Goal: Information Seeking & Learning: Check status

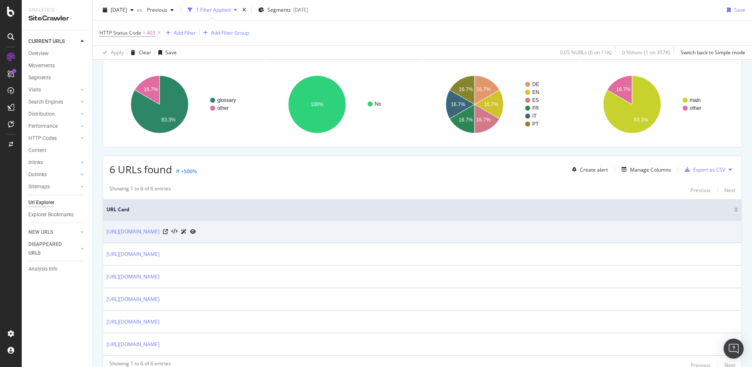
scroll to position [87, 0]
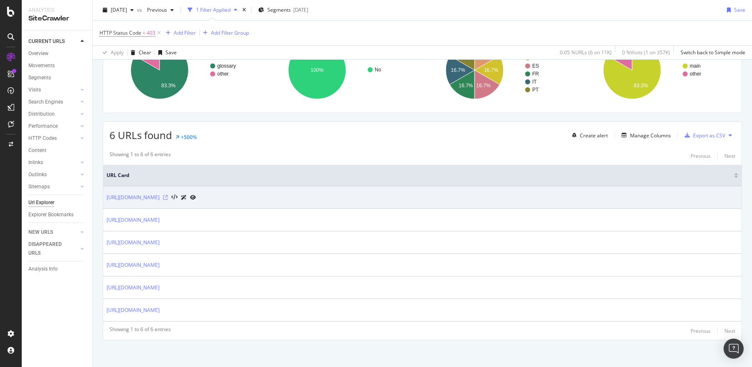
click at [168, 195] on icon at bounding box center [165, 197] width 5 height 5
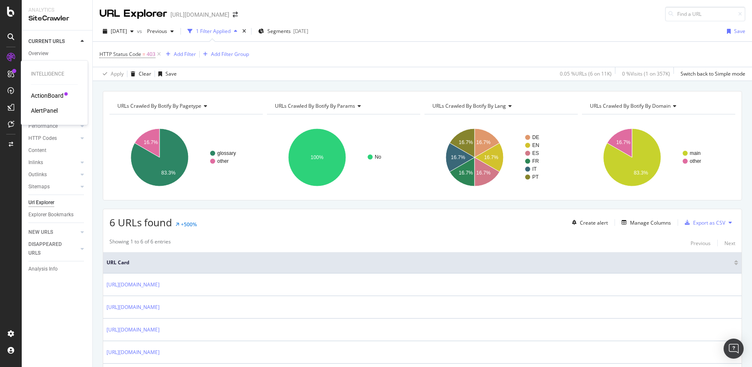
click at [47, 97] on div "ActionBoard" at bounding box center [47, 95] width 33 height 8
click at [138, 51] on span "HTTP Status Code" at bounding box center [120, 54] width 42 height 7
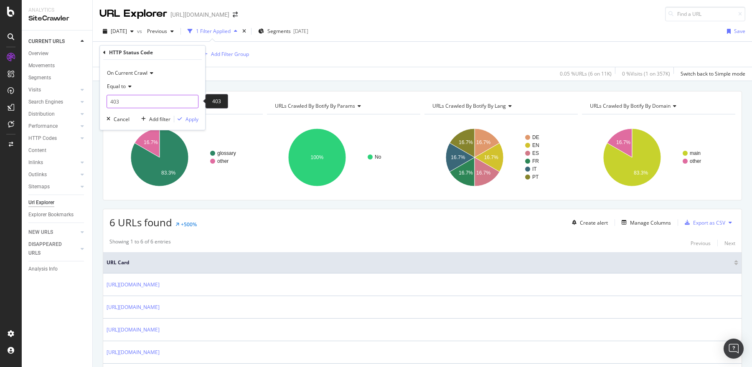
click at [143, 99] on input "403" at bounding box center [152, 101] width 92 height 13
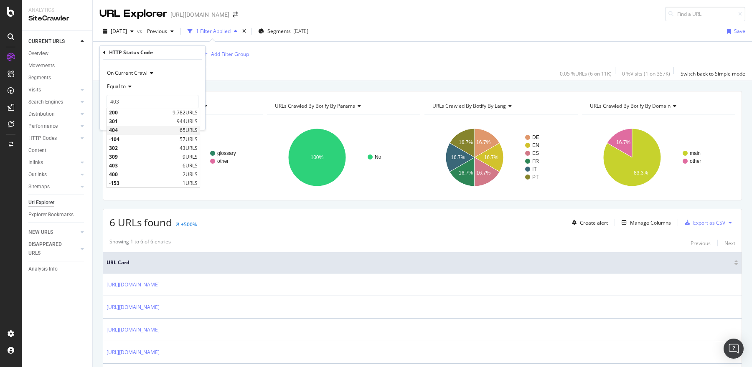
click at [125, 130] on span "404" at bounding box center [143, 130] width 68 height 7
type input "404"
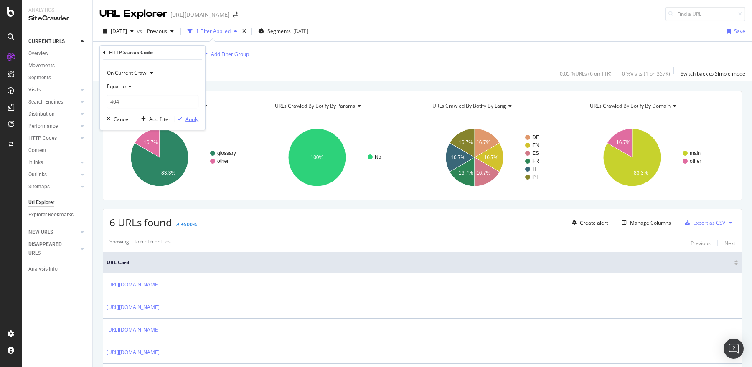
click at [191, 121] on div "Apply" at bounding box center [191, 119] width 13 height 7
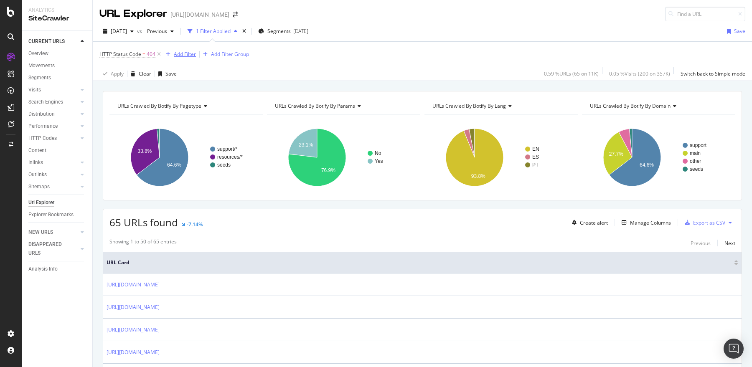
click at [178, 53] on div "Add Filter" at bounding box center [185, 54] width 22 height 7
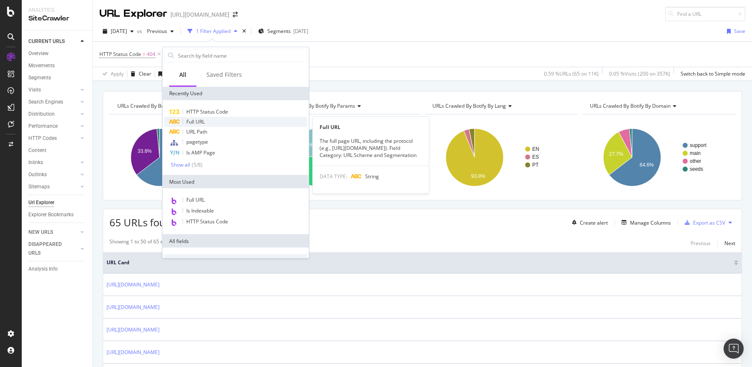
click at [220, 121] on div "Full URL" at bounding box center [235, 122] width 143 height 10
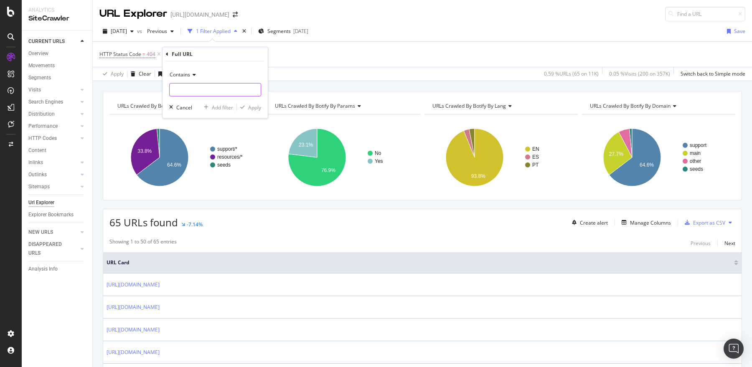
click at [201, 86] on input "text" at bounding box center [215, 89] width 91 height 13
paste input "[URL][DOMAIN_NAME]"
type input "[URL][DOMAIN_NAME]"
click at [189, 76] on span "Contains" at bounding box center [180, 74] width 20 height 7
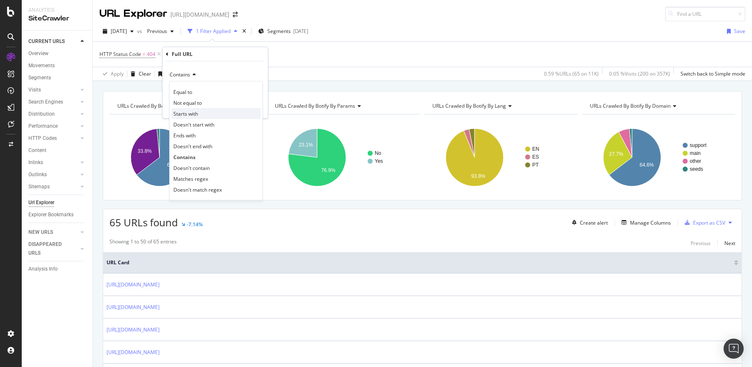
click at [194, 113] on span "Starts with" at bounding box center [185, 113] width 25 height 7
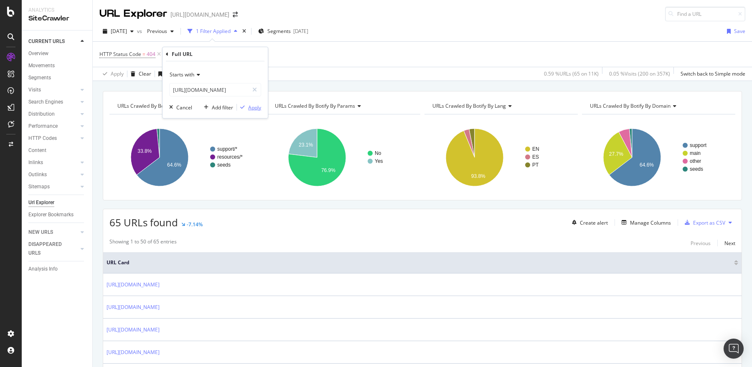
click at [254, 108] on div "Apply" at bounding box center [254, 107] width 13 height 7
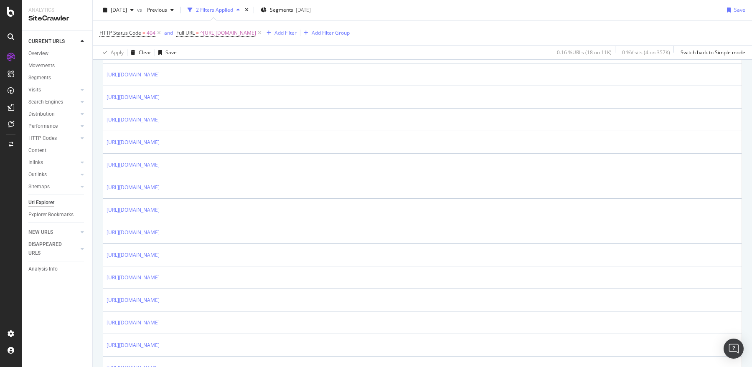
scroll to position [266, 0]
